Goal: Task Accomplishment & Management: Manage account settings

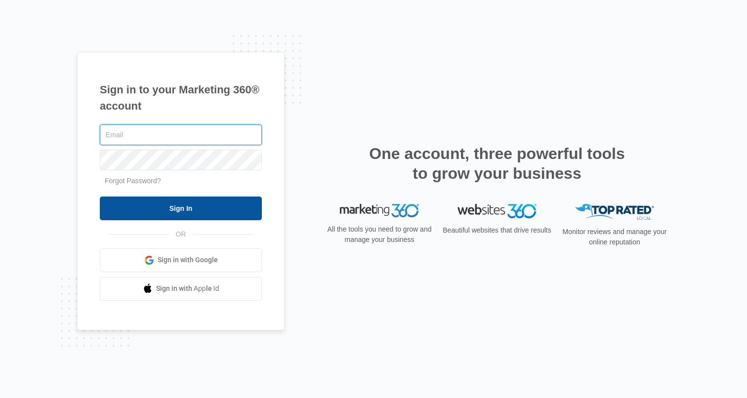
type input "[PERSON_NAME][EMAIL_ADDRESS][PERSON_NAME][DOMAIN_NAME]"
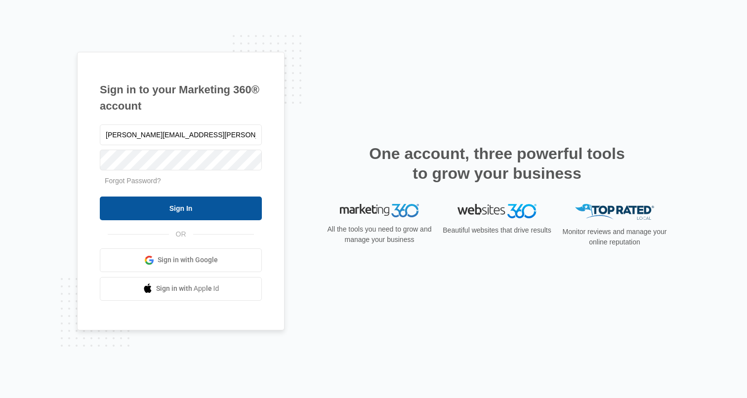
click at [159, 206] on input "Sign In" at bounding box center [181, 209] width 162 height 24
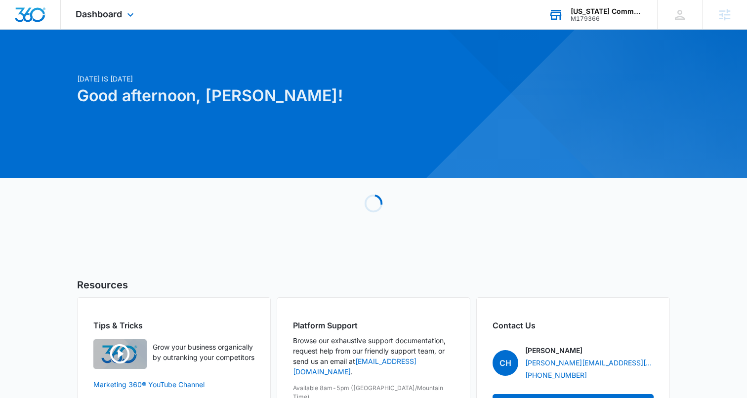
click at [587, 9] on div "Alaska Commercial Properties" at bounding box center [607, 11] width 72 height 8
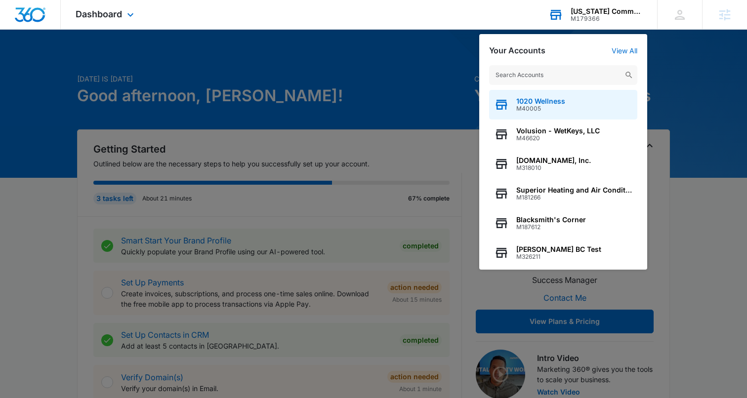
scroll to position [1, 0]
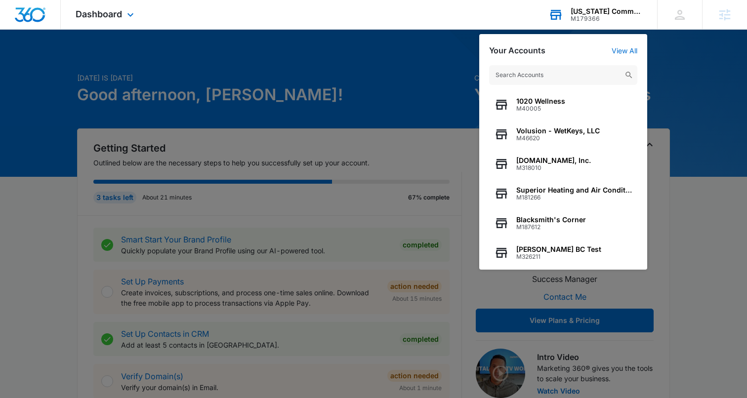
click at [535, 75] on input "text" at bounding box center [563, 75] width 148 height 20
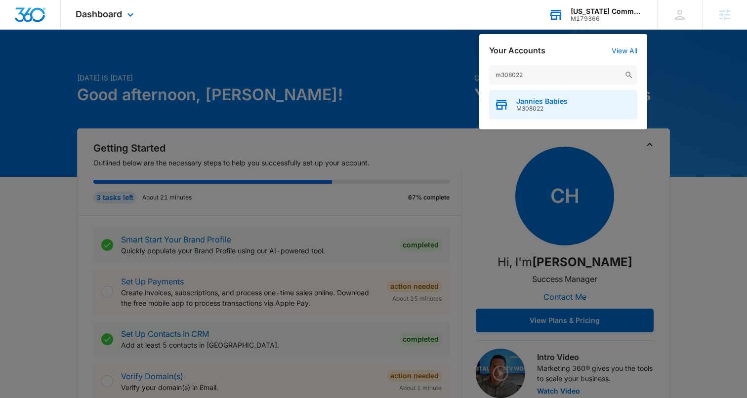
type input "m308022"
click at [530, 105] on span "M308022" at bounding box center [542, 108] width 51 height 7
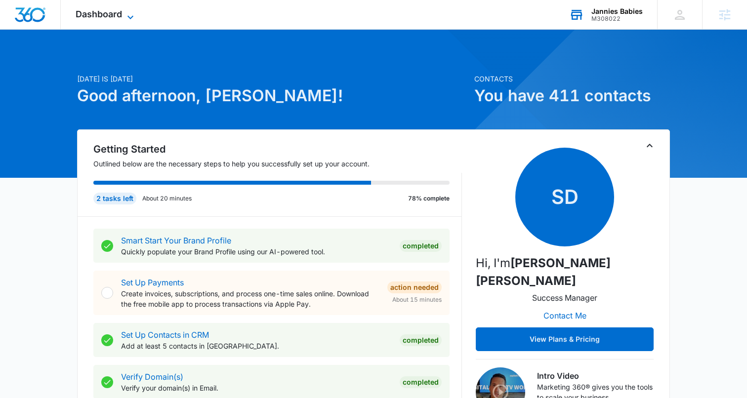
click at [115, 18] on span "Dashboard" at bounding box center [99, 14] width 46 height 10
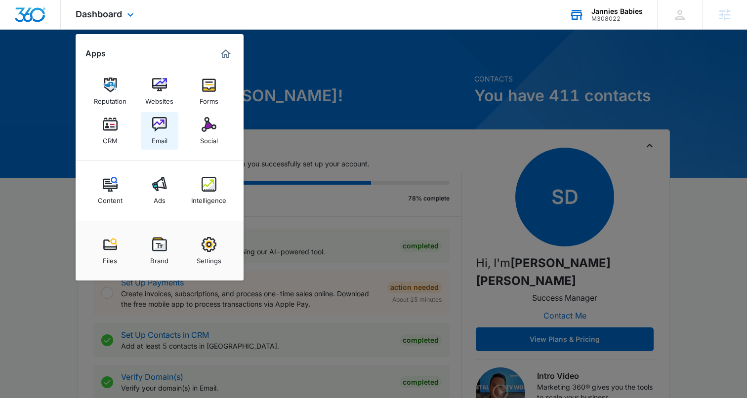
click at [157, 125] on img at bounding box center [159, 124] width 15 height 15
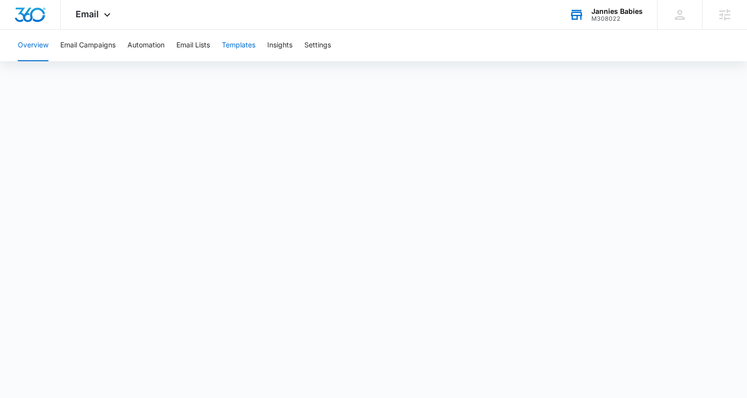
click at [240, 50] on button "Templates" at bounding box center [239, 46] width 34 height 32
click at [72, 46] on button "Email Campaigns" at bounding box center [87, 46] width 55 height 32
click at [235, 45] on button "Templates" at bounding box center [239, 46] width 34 height 32
click at [91, 50] on button "Email Campaigns" at bounding box center [87, 46] width 55 height 32
click at [89, 47] on button "Email Campaigns" at bounding box center [87, 46] width 55 height 32
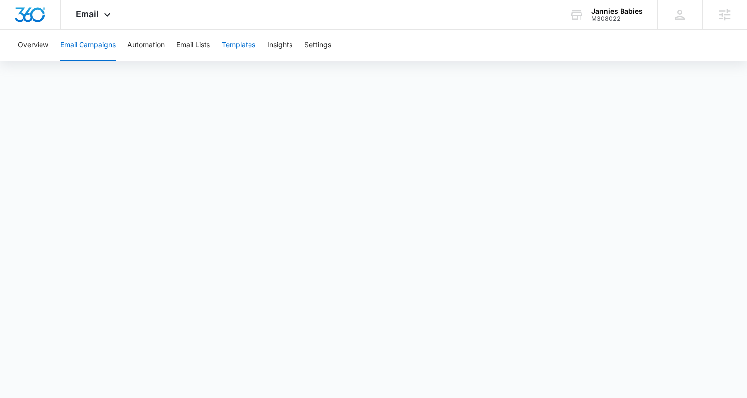
click at [232, 47] on button "Templates" at bounding box center [239, 46] width 34 height 32
click at [80, 49] on button "Email Campaigns" at bounding box center [87, 46] width 55 height 32
click at [96, 10] on span "Email" at bounding box center [87, 14] width 23 height 10
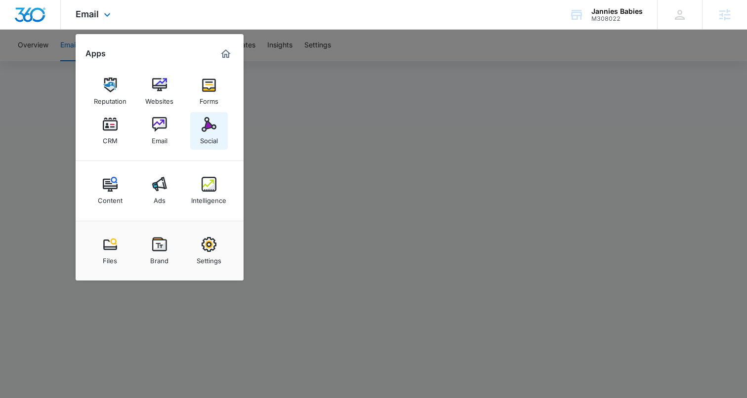
click at [208, 126] on img at bounding box center [209, 124] width 15 height 15
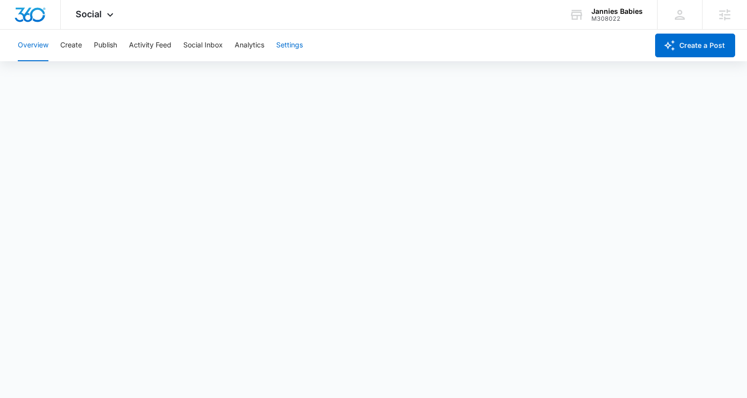
scroll to position [2, 0]
click at [78, 43] on button "Create" at bounding box center [71, 46] width 22 height 32
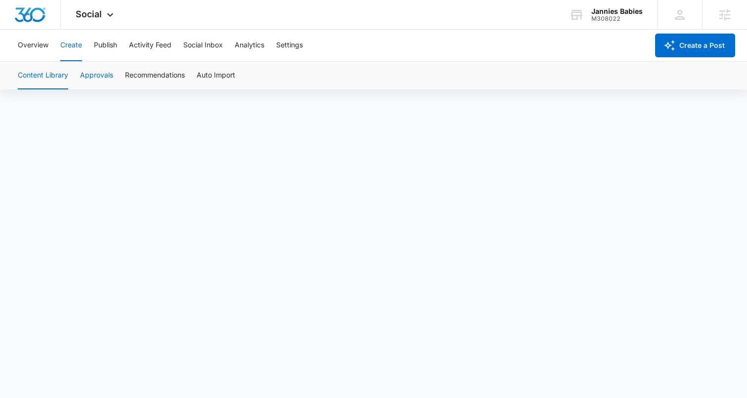
click at [94, 76] on button "Approvals" at bounding box center [96, 76] width 33 height 28
